Goal: Information Seeking & Learning: Learn about a topic

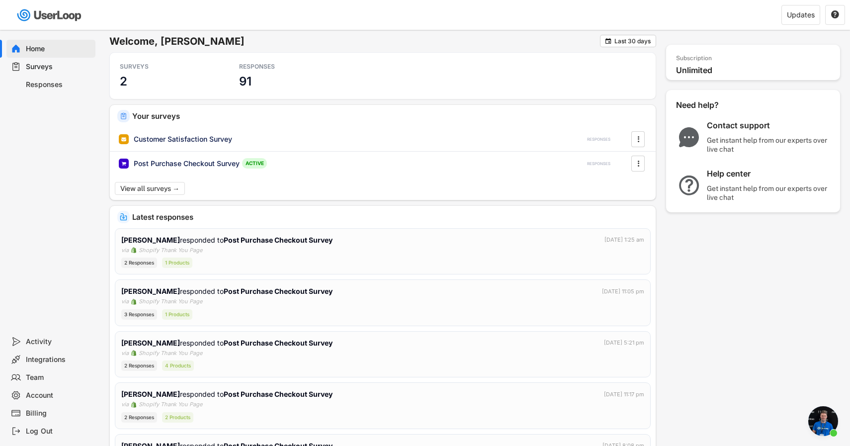
click at [36, 86] on div "Responses" at bounding box center [59, 84] width 66 height 9
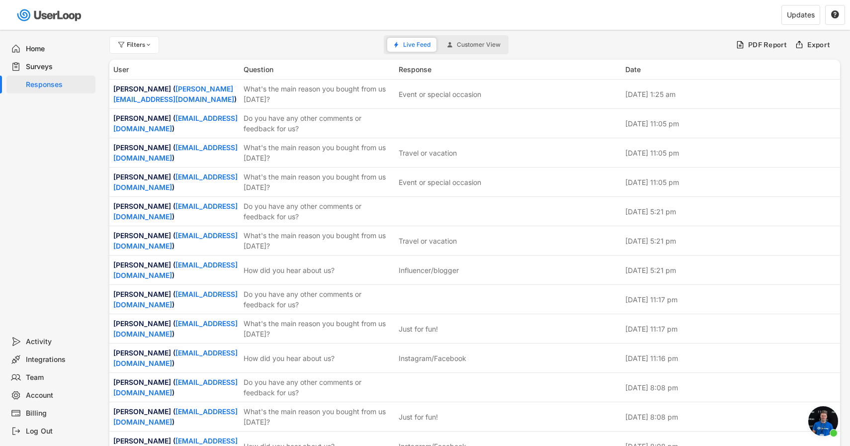
click at [51, 67] on div "Surveys" at bounding box center [59, 66] width 66 height 9
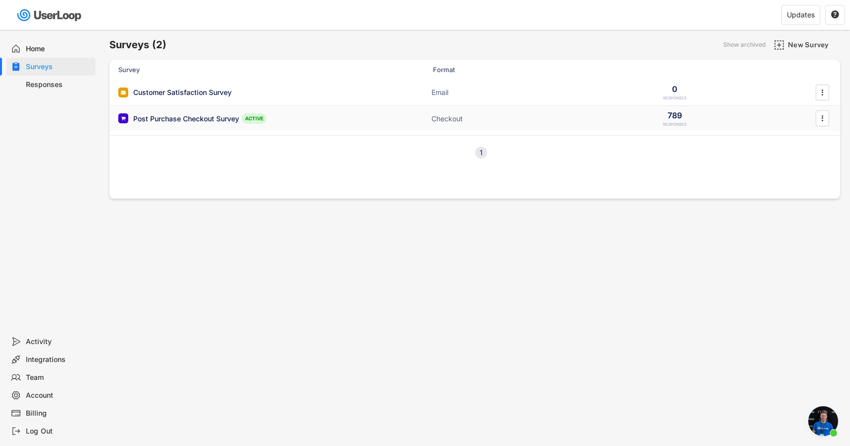
click at [181, 116] on div "Post Purchase Checkout Survey" at bounding box center [186, 119] width 106 height 10
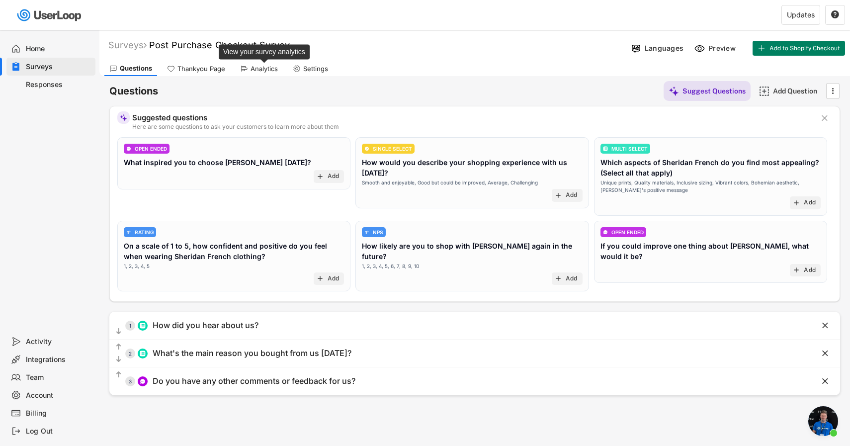
click at [262, 67] on div "Analytics" at bounding box center [264, 69] width 27 height 8
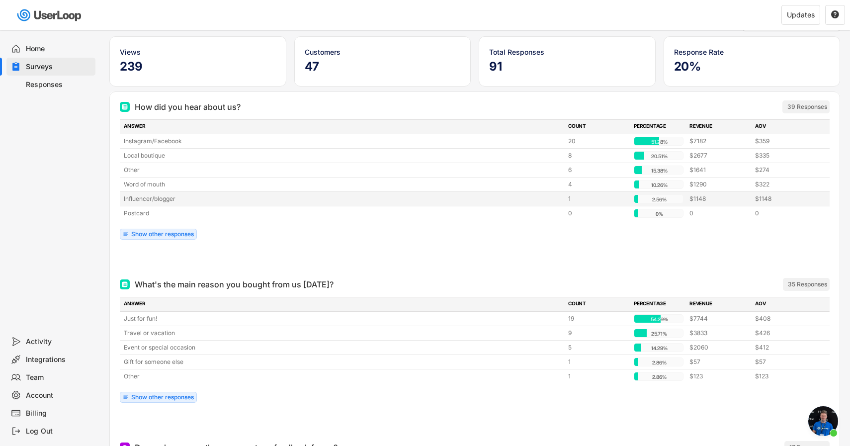
scroll to position [82, 0]
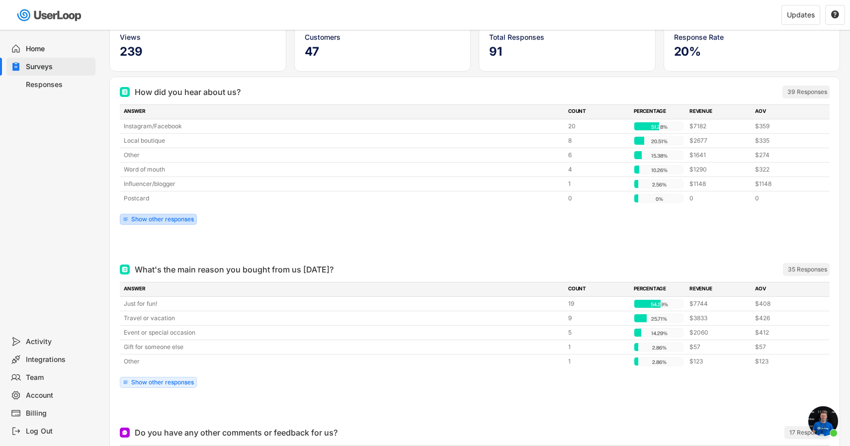
click at [184, 217] on div "Show other responses" at bounding box center [162, 219] width 63 height 6
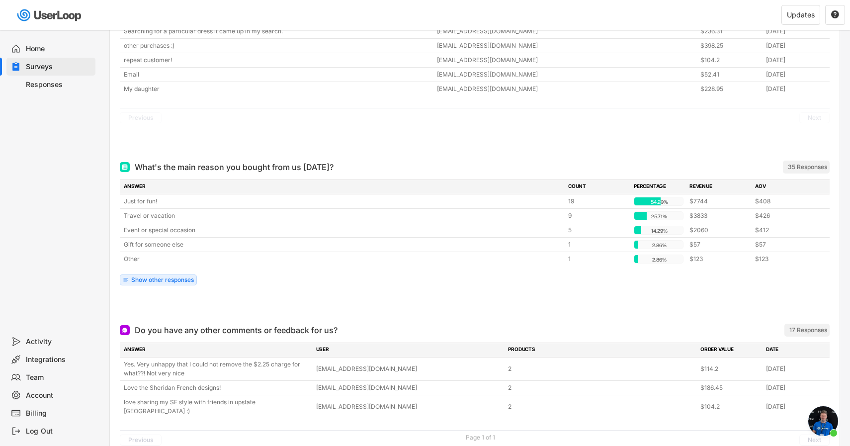
scroll to position [322, 0]
click at [151, 282] on div "Show other responses" at bounding box center [162, 280] width 63 height 6
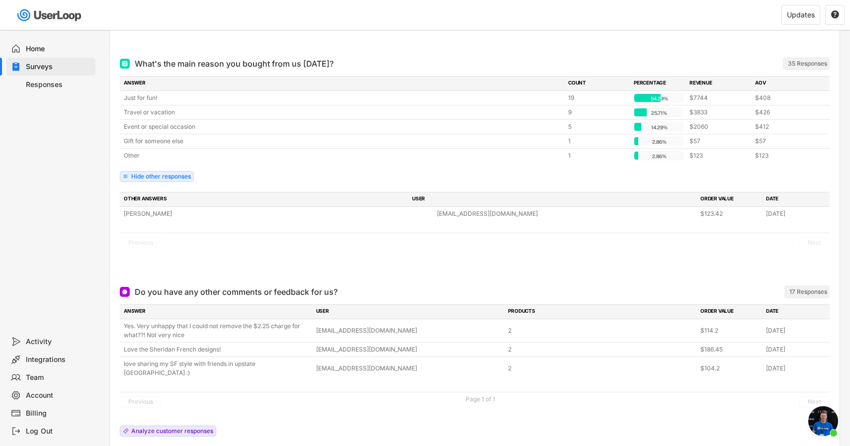
scroll to position [468, 0]
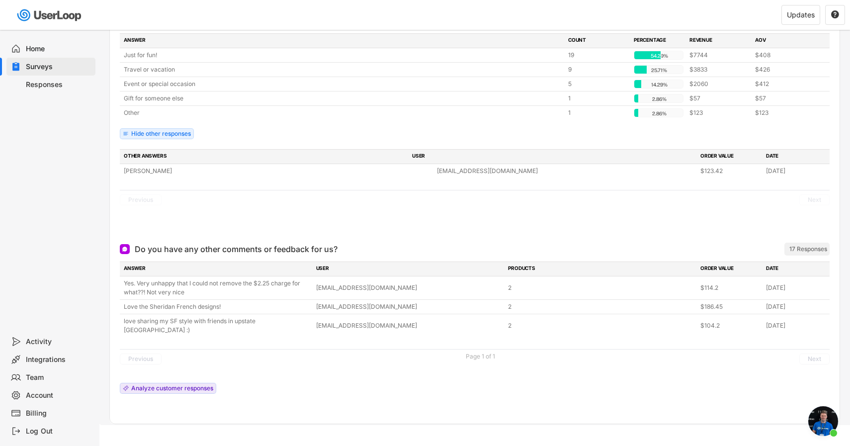
drag, startPoint x: 201, startPoint y: 294, endPoint x: 111, endPoint y: 286, distance: 90.8
click at [111, 286] on div "Do you have any other comments or feedback for us? ARCHIVED 17 Responses ANSWER…" at bounding box center [475, 328] width 730 height 189
